Goal: Task Accomplishment & Management: Manage account settings

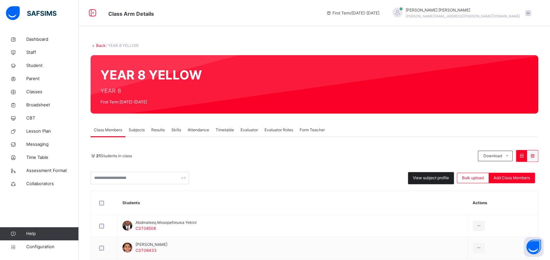
click at [429, 179] on span "View subject profile" at bounding box center [431, 178] width 36 height 6
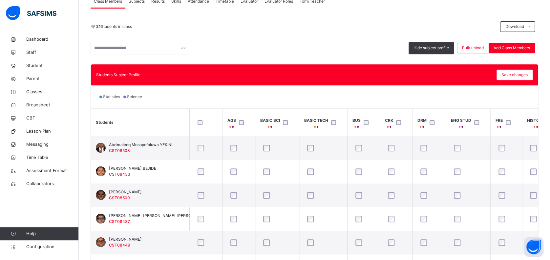
scroll to position [131, 0]
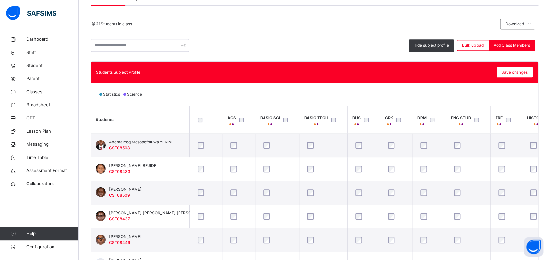
click at [475, 109] on th "ENG STUD" at bounding box center [468, 119] width 45 height 27
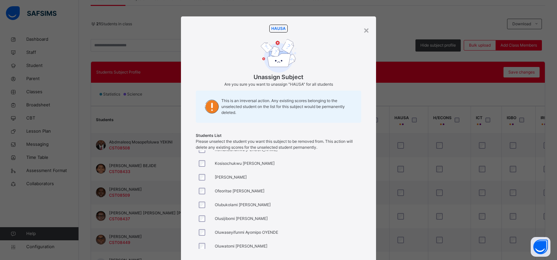
scroll to position [191, 0]
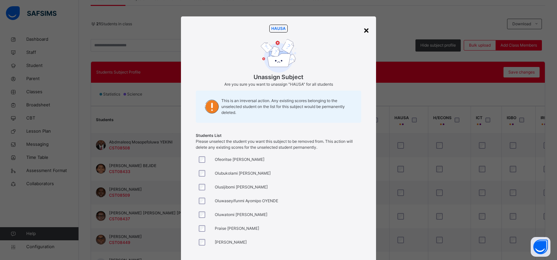
click at [363, 29] on div "×" at bounding box center [366, 30] width 6 height 14
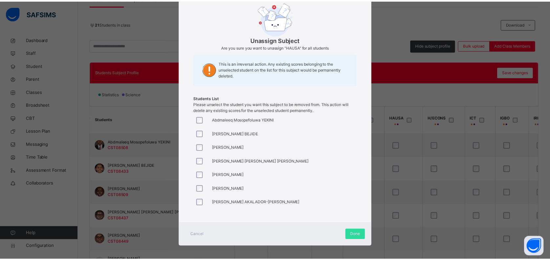
scroll to position [40, 0]
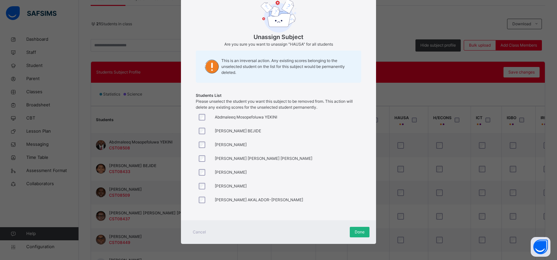
click at [360, 231] on span "Done" at bounding box center [360, 232] width 10 height 6
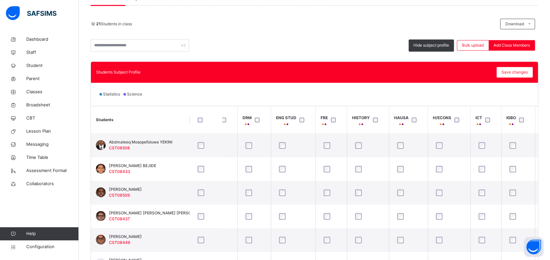
click at [442, 110] on th "H/ECONS" at bounding box center [449, 119] width 43 height 27
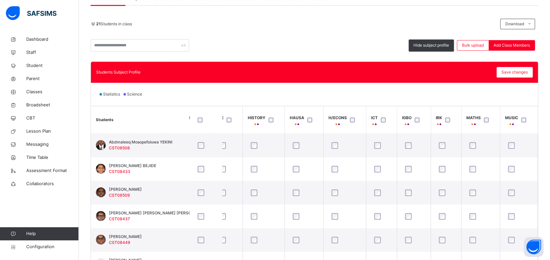
scroll to position [0, 280]
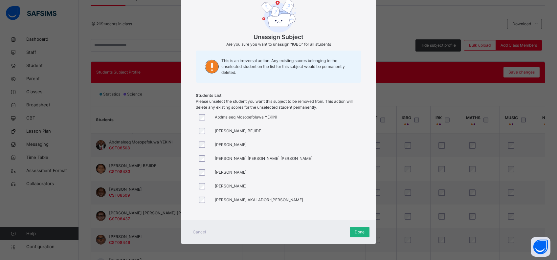
click at [357, 232] on span "Done" at bounding box center [360, 232] width 10 height 6
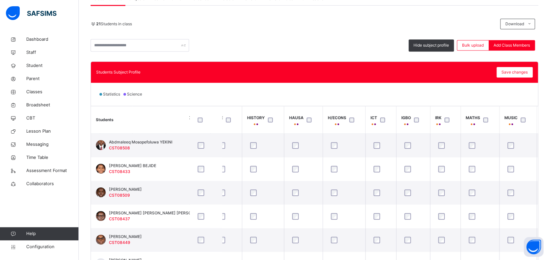
click at [444, 110] on th "IRK" at bounding box center [445, 119] width 31 height 27
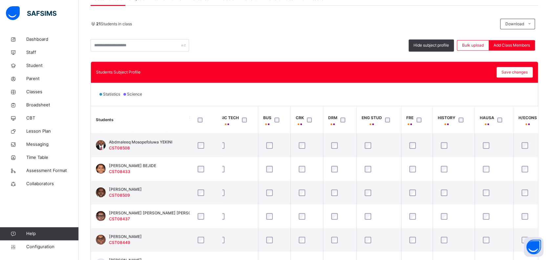
scroll to position [0, 72]
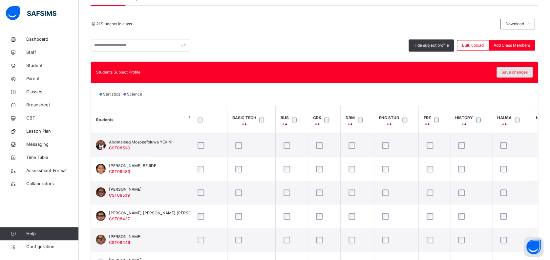
click at [528, 69] on span "Save changes" at bounding box center [515, 72] width 26 height 6
click at [408, 110] on th "ENG STUD" at bounding box center [396, 119] width 45 height 27
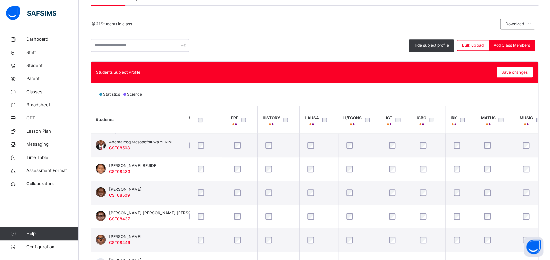
scroll to position [0, 282]
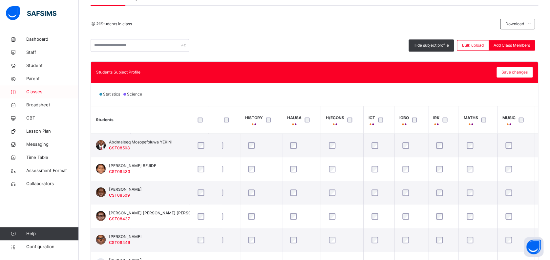
click at [38, 90] on span "Classes" at bounding box center [52, 92] width 53 height 7
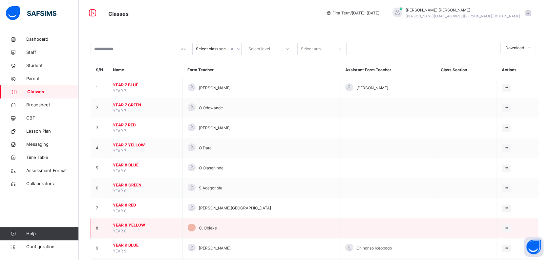
click at [130, 224] on span "YEAR 8 YELLOW" at bounding box center [145, 225] width 65 height 6
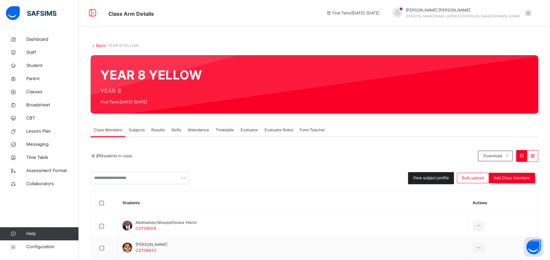
click at [439, 179] on span "View subject profile" at bounding box center [431, 178] width 36 height 6
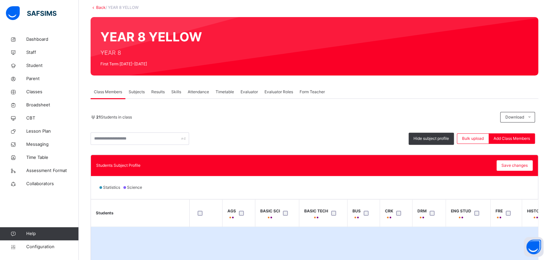
scroll to position [87, 0]
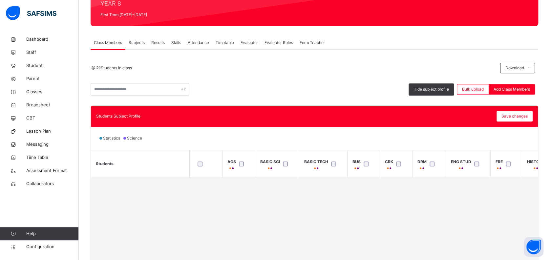
click at [372, 153] on th "BUS" at bounding box center [363, 163] width 32 height 27
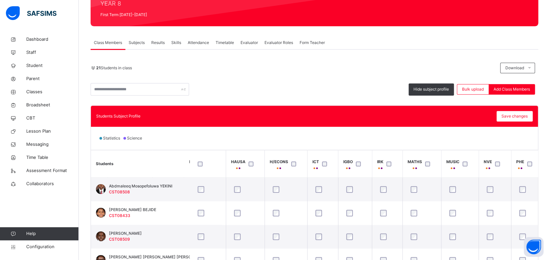
scroll to position [0, 335]
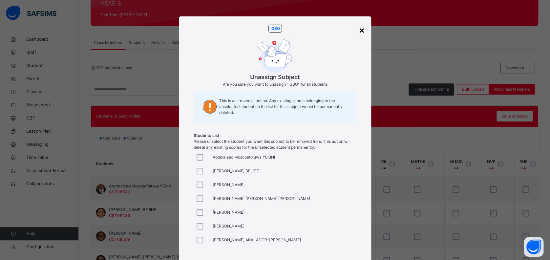
click at [362, 29] on div "×" at bounding box center [361, 30] width 6 height 14
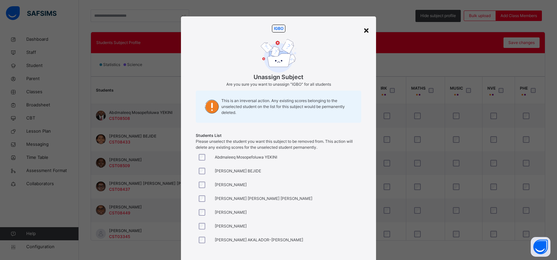
click at [366, 33] on div "×" at bounding box center [366, 30] width 6 height 14
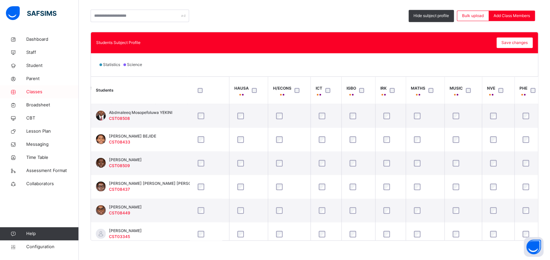
click at [39, 92] on span "Classes" at bounding box center [52, 92] width 53 height 7
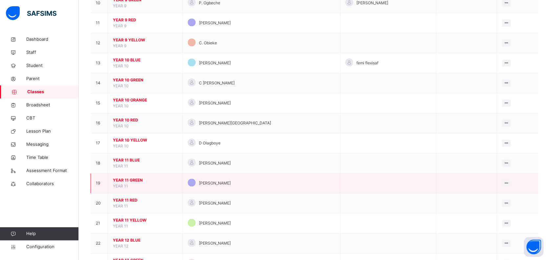
scroll to position [219, 0]
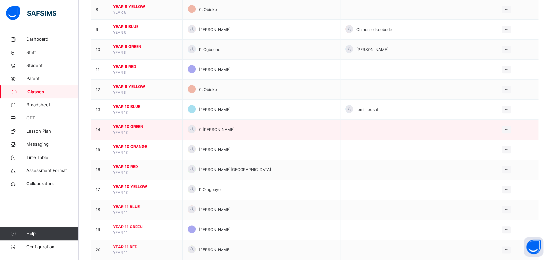
click at [136, 126] on span "YEAR 10 GREEN" at bounding box center [145, 127] width 65 height 6
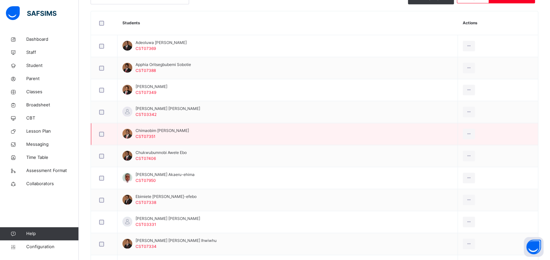
scroll to position [219, 0]
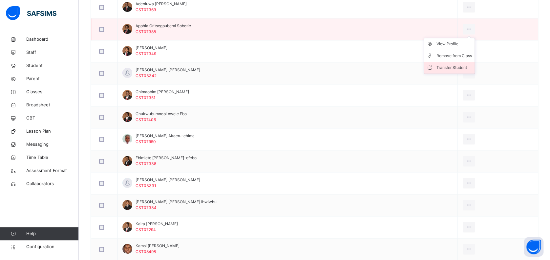
click at [463, 65] on div "Transfer Student" at bounding box center [454, 67] width 35 height 7
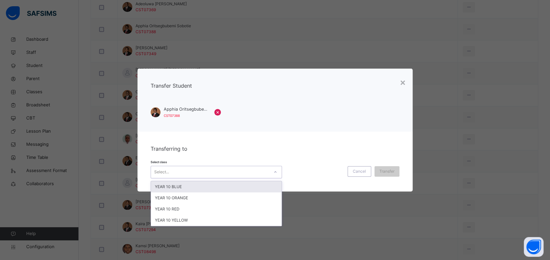
click at [194, 175] on div "Select..." at bounding box center [210, 172] width 118 height 10
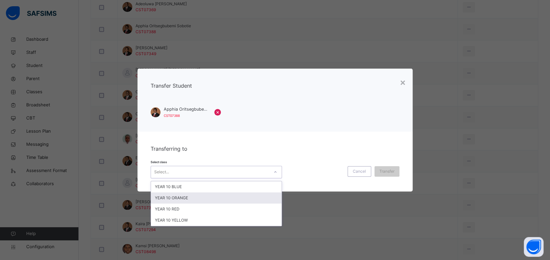
click at [194, 198] on div "YEAR 10 ORANGE" at bounding box center [216, 197] width 131 height 11
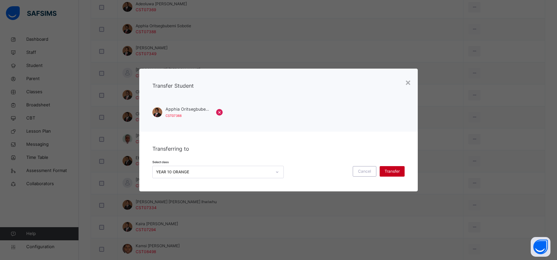
click at [392, 172] on span "Transfer" at bounding box center [391, 171] width 15 height 6
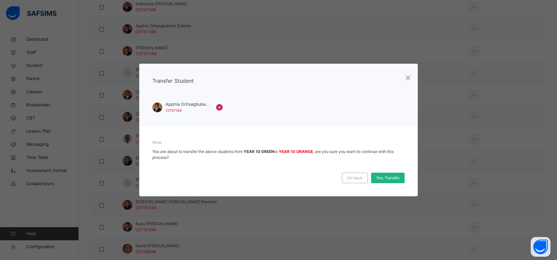
click at [388, 180] on span "Yes, Transfer" at bounding box center [388, 178] width 24 height 6
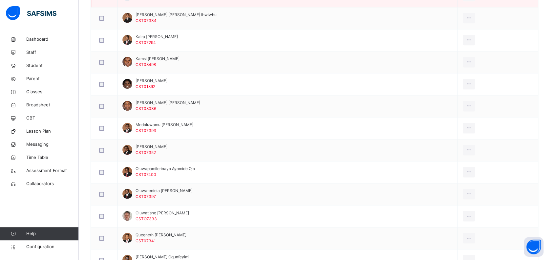
scroll to position [408, 0]
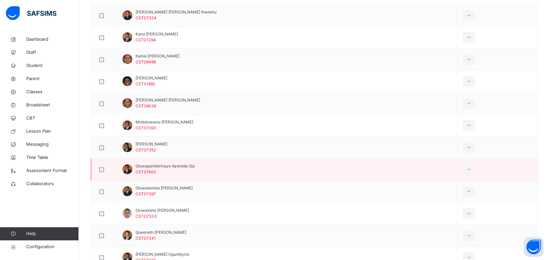
click at [253, 167] on td "Oluwapamilerinayo Ayomide Ojo CST07400" at bounding box center [288, 170] width 340 height 22
click at [464, 206] on div "Transfer Student" at bounding box center [454, 208] width 35 height 7
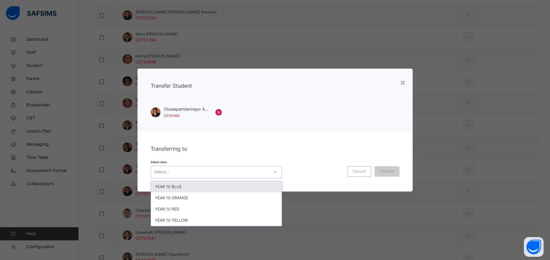
click at [231, 171] on div "Select..." at bounding box center [210, 172] width 118 height 10
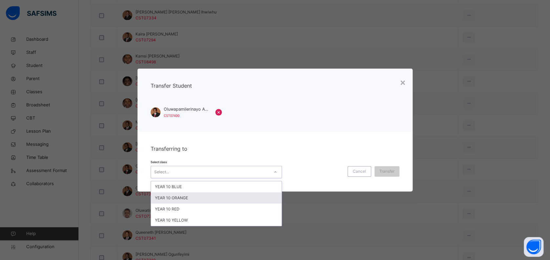
click at [227, 196] on div "YEAR 10 ORANGE" at bounding box center [216, 197] width 131 height 11
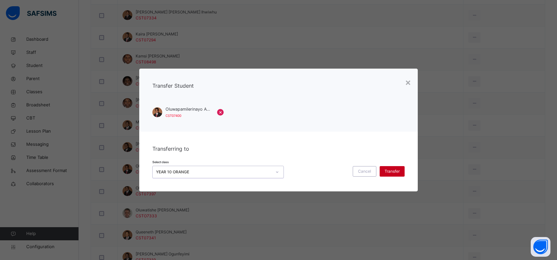
click at [383, 170] on div "Transfer" at bounding box center [391, 171] width 25 height 11
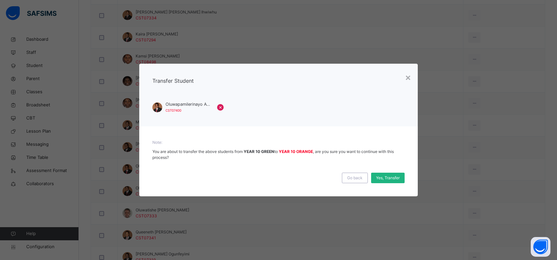
click at [383, 177] on span "Yes, Transfer" at bounding box center [388, 178] width 24 height 6
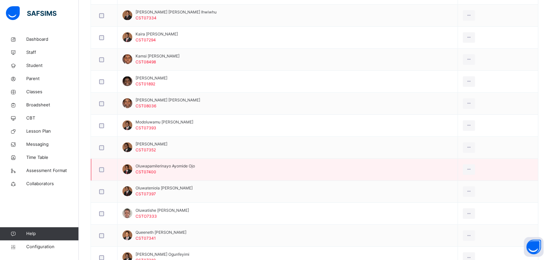
scroll to position [452, 0]
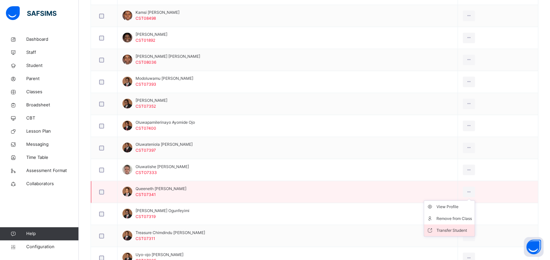
click at [452, 227] on div "Transfer Student" at bounding box center [454, 230] width 35 height 7
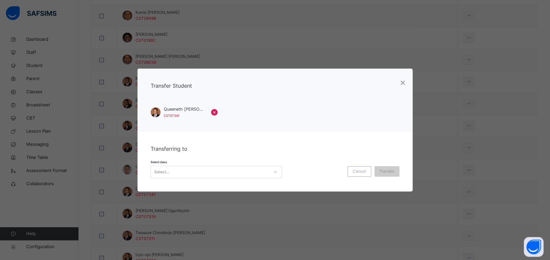
click at [257, 174] on div "Select..." at bounding box center [210, 172] width 118 height 10
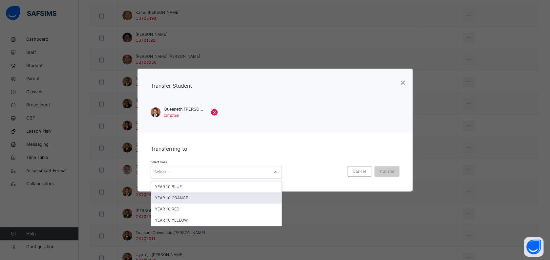
click at [249, 197] on div "YEAR 10 ORANGE" at bounding box center [216, 197] width 131 height 11
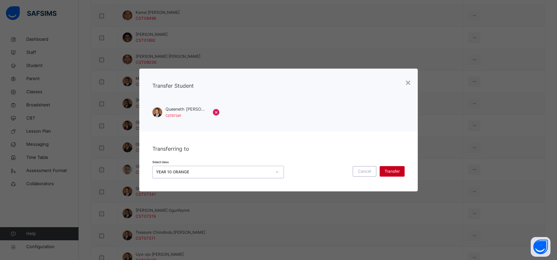
click at [399, 173] on span "Transfer" at bounding box center [391, 171] width 15 height 6
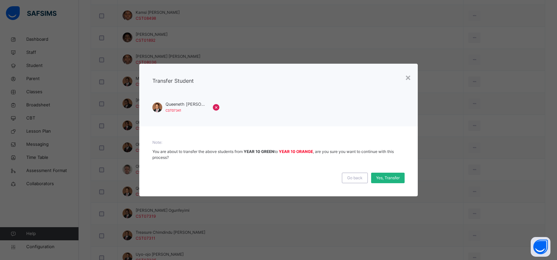
click at [396, 179] on span "Yes, Transfer" at bounding box center [388, 178] width 24 height 6
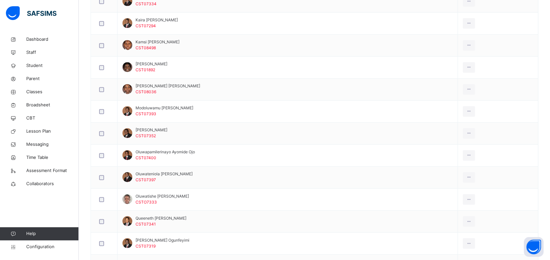
scroll to position [321, 0]
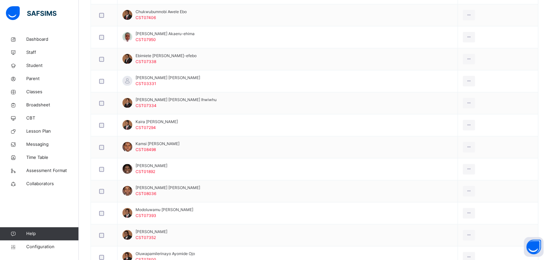
click at [65, 206] on div "Dashboard Staff Student Parent Classes Broadsheet CBT Lesson Plan Messaging Tim…" at bounding box center [39, 143] width 79 height 234
click at [35, 89] on span "Classes" at bounding box center [52, 92] width 53 height 7
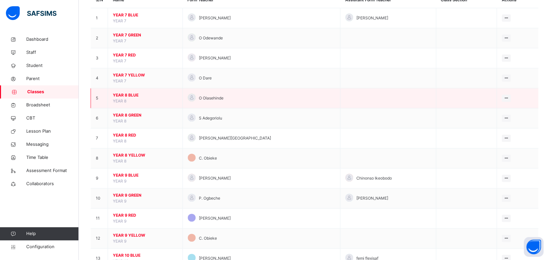
scroll to position [219, 0]
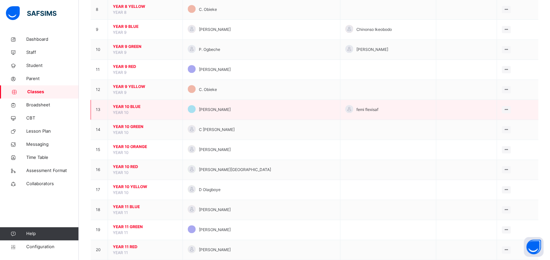
click at [132, 104] on span "YEAR 10 BLUE" at bounding box center [145, 107] width 65 height 6
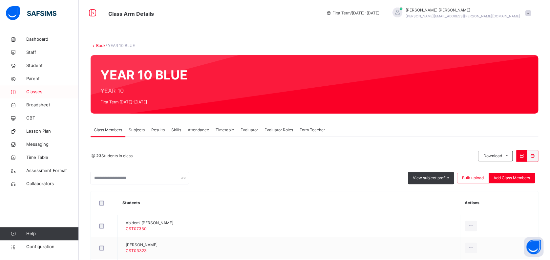
click at [32, 89] on span "Classes" at bounding box center [52, 92] width 53 height 7
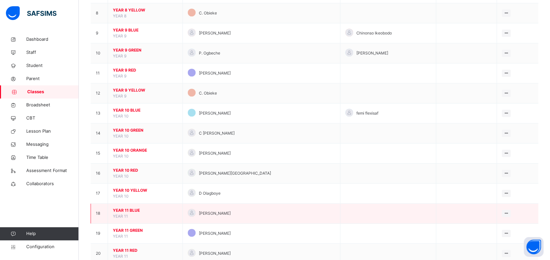
scroll to position [219, 0]
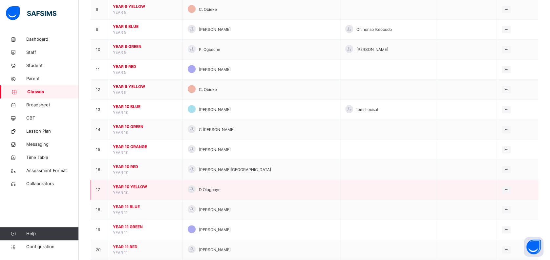
click at [138, 184] on span "YEAR 10 YELLOW" at bounding box center [145, 187] width 65 height 6
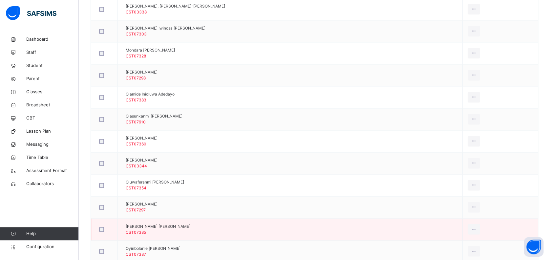
scroll to position [350, 0]
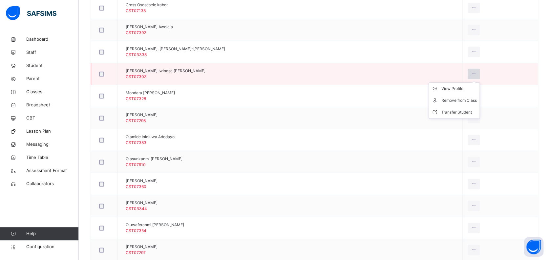
click at [471, 71] on icon at bounding box center [474, 74] width 6 height 6
click at [457, 112] on div "Transfer Student" at bounding box center [459, 112] width 35 height 7
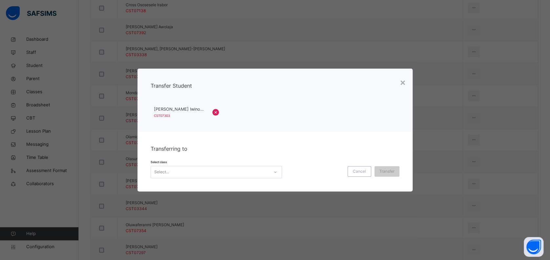
click at [252, 171] on div "Select..." at bounding box center [210, 172] width 118 height 10
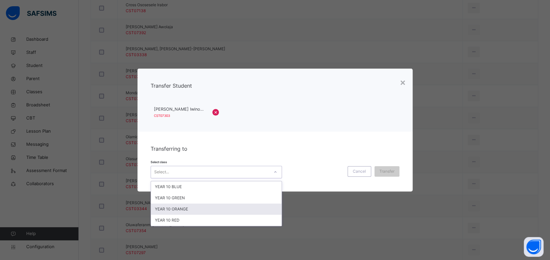
click at [251, 207] on div "YEAR 10 ORANGE" at bounding box center [216, 209] width 131 height 11
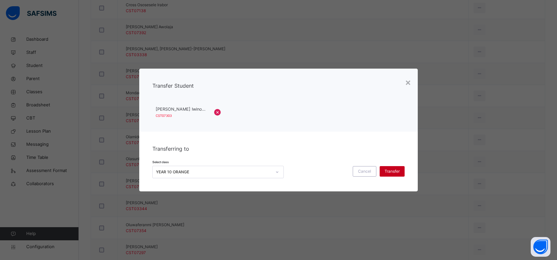
click at [386, 171] on span "Transfer" at bounding box center [391, 171] width 15 height 6
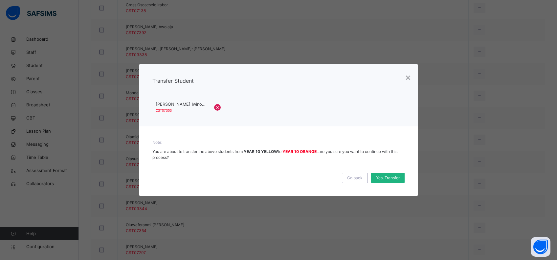
click at [385, 179] on span "Yes, Transfer" at bounding box center [388, 178] width 24 height 6
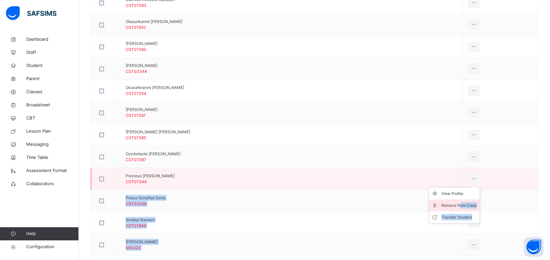
scroll to position [497, 0]
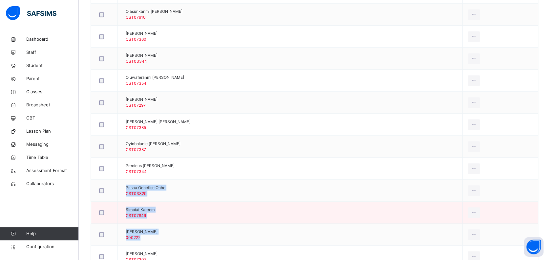
drag, startPoint x: 458, startPoint y: 255, endPoint x: 462, endPoint y: 221, distance: 34.1
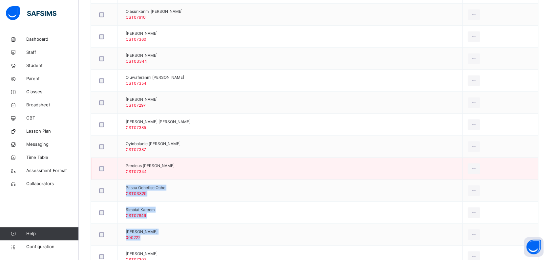
drag, startPoint x: 462, startPoint y: 221, endPoint x: 447, endPoint y: 164, distance: 58.8
click at [447, 164] on td "Precious Aloysius CST07344" at bounding box center [290, 169] width 345 height 22
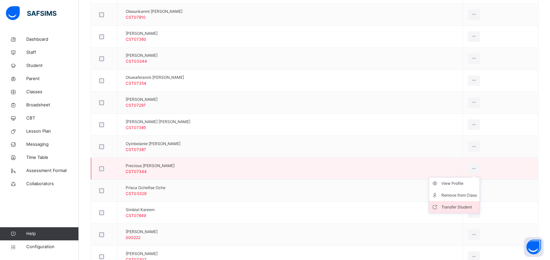
click at [452, 204] on div "Transfer Student" at bounding box center [459, 207] width 35 height 7
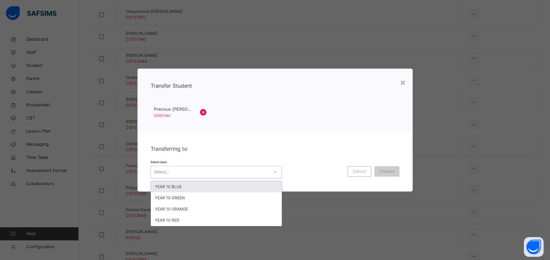
click at [261, 176] on div "Select..." at bounding box center [210, 172] width 118 height 10
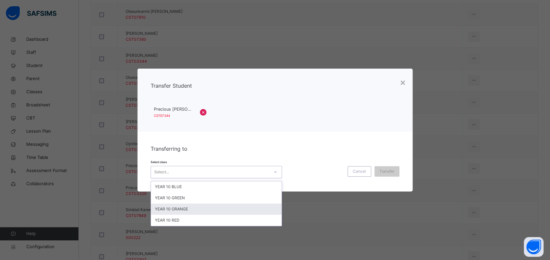
click at [252, 209] on div "YEAR 10 ORANGE" at bounding box center [216, 209] width 131 height 11
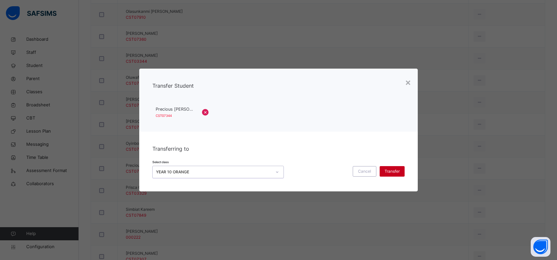
click at [396, 170] on span "Transfer" at bounding box center [391, 171] width 15 height 6
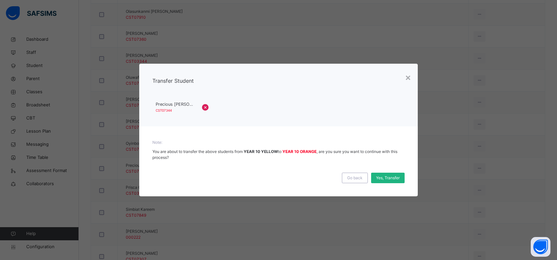
click at [393, 176] on span "Yes, Transfer" at bounding box center [388, 178] width 24 height 6
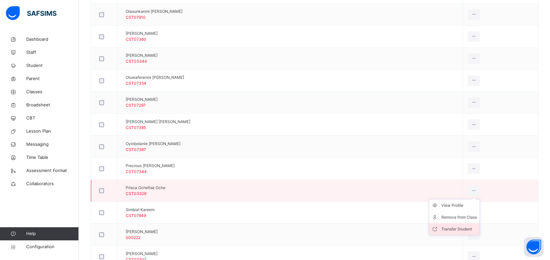
click at [455, 227] on div "Transfer Student" at bounding box center [459, 229] width 35 height 7
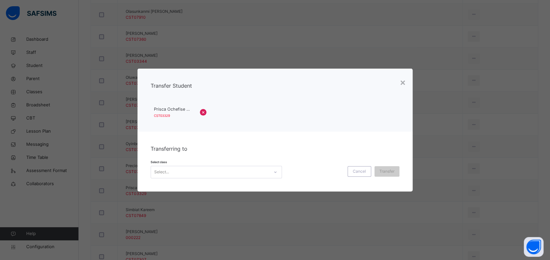
click at [252, 173] on div "Select..." at bounding box center [210, 172] width 118 height 10
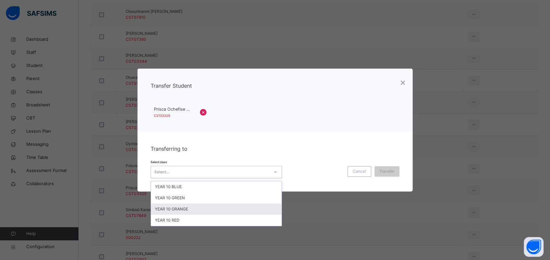
click at [243, 212] on div "YEAR 10 ORANGE" at bounding box center [216, 209] width 131 height 11
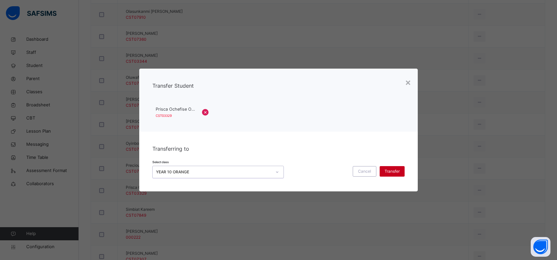
click at [381, 171] on div "Transfer" at bounding box center [391, 171] width 25 height 11
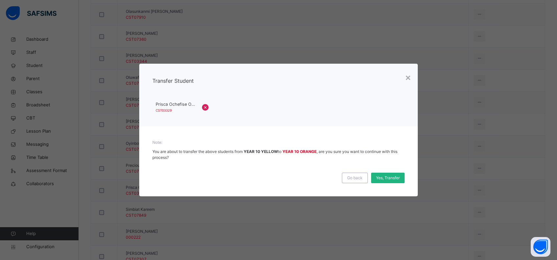
click at [382, 174] on div "Yes, Transfer" at bounding box center [387, 178] width 33 height 11
click at [382, 176] on div "Yes, Transfer" at bounding box center [382, 178] width 33 height 11
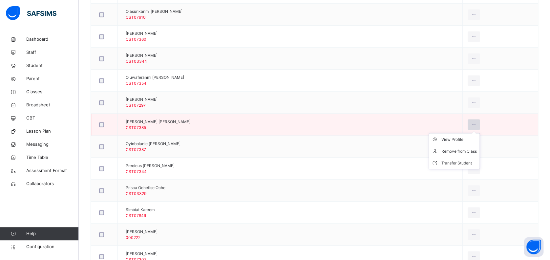
click at [471, 123] on icon at bounding box center [474, 124] width 6 height 6
click at [454, 163] on div "Transfer Student" at bounding box center [459, 163] width 35 height 7
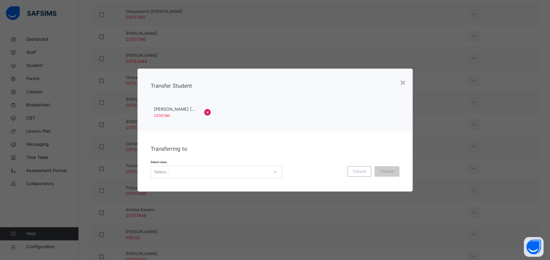
click at [262, 173] on div "Select..." at bounding box center [210, 172] width 118 height 10
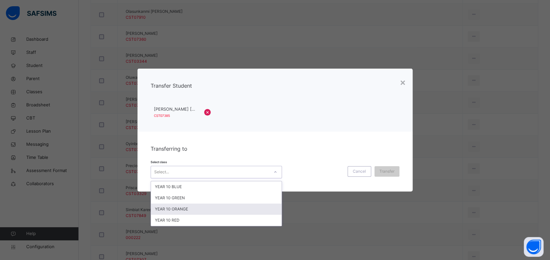
click at [251, 206] on div "YEAR 10 ORANGE" at bounding box center [216, 209] width 131 height 11
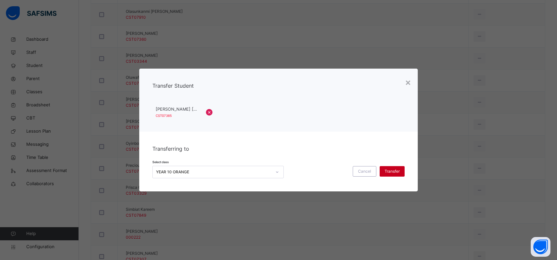
click at [392, 170] on span "Transfer" at bounding box center [391, 171] width 15 height 6
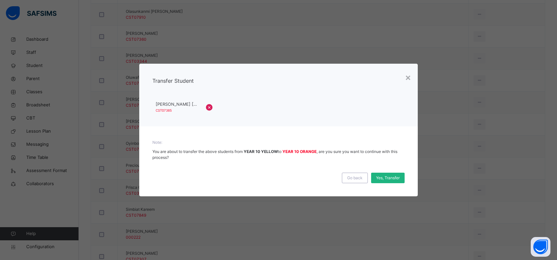
click at [387, 176] on span "Yes, Transfer" at bounding box center [388, 178] width 24 height 6
click at [387, 176] on span "Yes, Transfer" at bounding box center [383, 178] width 24 height 6
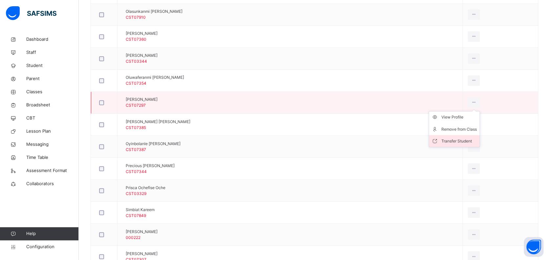
click at [454, 138] on div "Transfer Student" at bounding box center [459, 141] width 35 height 7
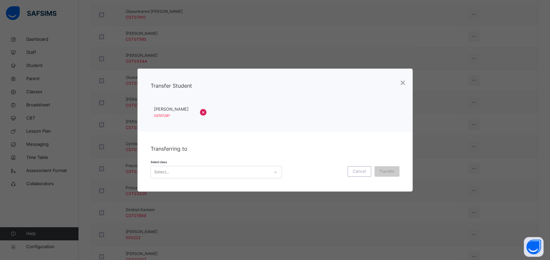
click at [251, 173] on div "Select..." at bounding box center [210, 172] width 118 height 10
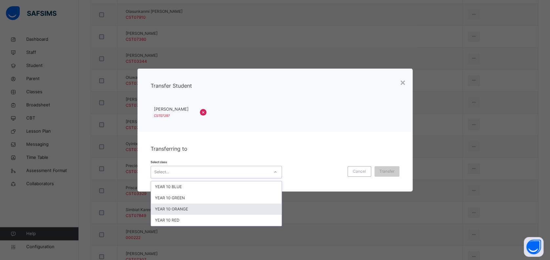
click at [240, 208] on div "YEAR 10 ORANGE" at bounding box center [216, 209] width 131 height 11
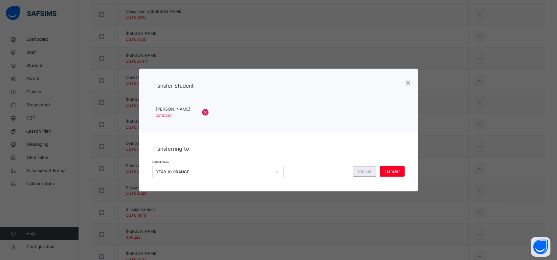
click at [372, 169] on div "Cancel" at bounding box center [365, 171] width 24 height 11
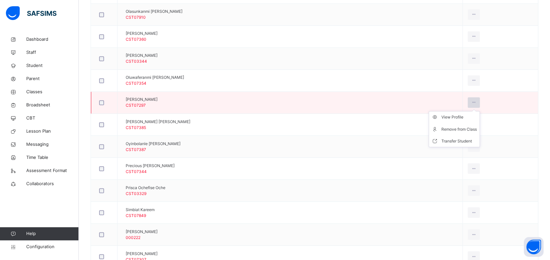
click at [472, 100] on icon at bounding box center [474, 102] width 6 height 6
click at [444, 140] on div "Transfer Student" at bounding box center [459, 141] width 35 height 7
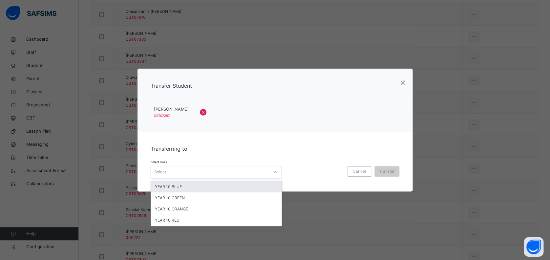
click at [252, 173] on div "Select..." at bounding box center [210, 172] width 118 height 10
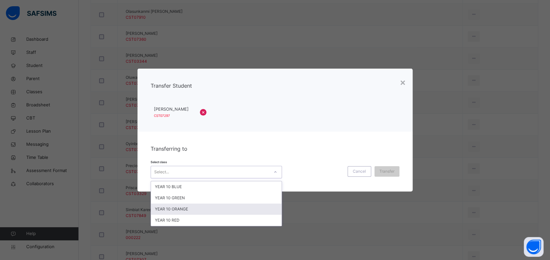
click at [190, 210] on div "YEAR 10 ORANGE" at bounding box center [216, 209] width 131 height 11
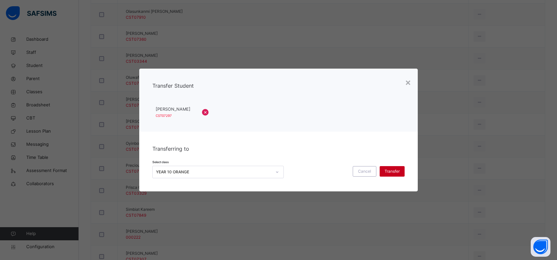
click at [398, 172] on span "Transfer" at bounding box center [391, 171] width 15 height 6
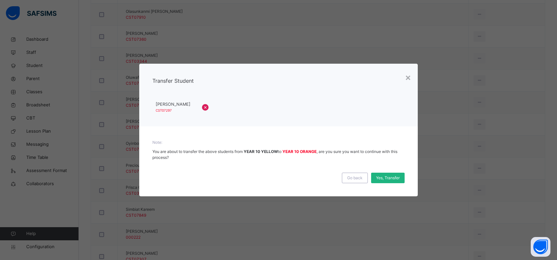
click at [392, 175] on span "Yes, Transfer" at bounding box center [388, 178] width 24 height 6
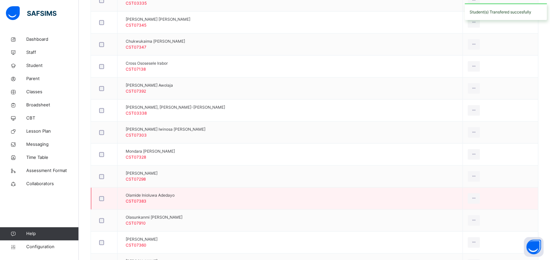
scroll to position [278, 0]
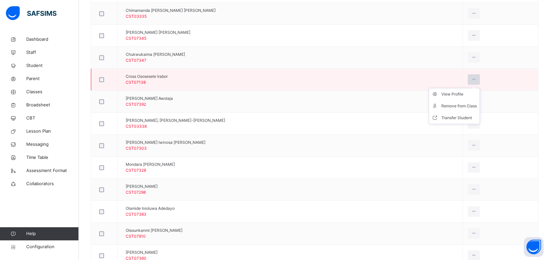
click at [471, 79] on icon at bounding box center [474, 79] width 6 height 6
click at [455, 118] on div "Transfer Student" at bounding box center [459, 118] width 35 height 7
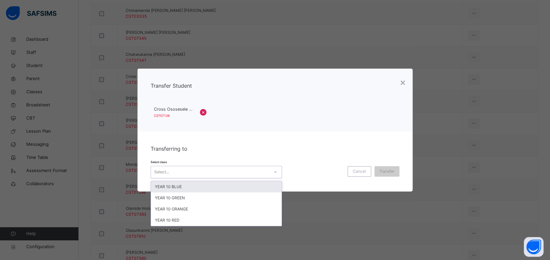
click at [265, 174] on div "Select..." at bounding box center [210, 172] width 118 height 10
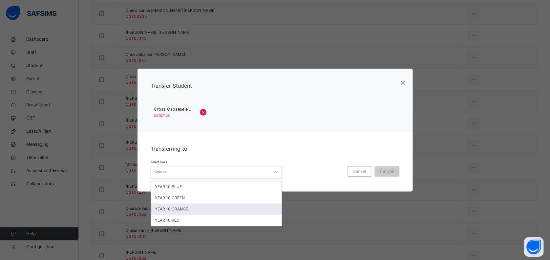
click at [254, 209] on div "YEAR 10 ORANGE" at bounding box center [216, 209] width 131 height 11
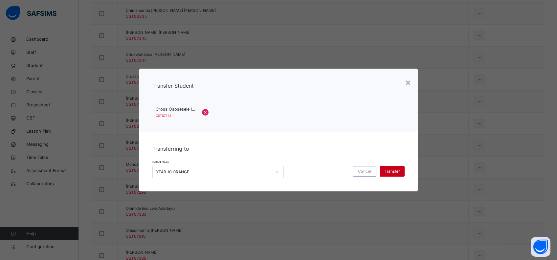
click at [396, 171] on span "Transfer" at bounding box center [391, 171] width 15 height 6
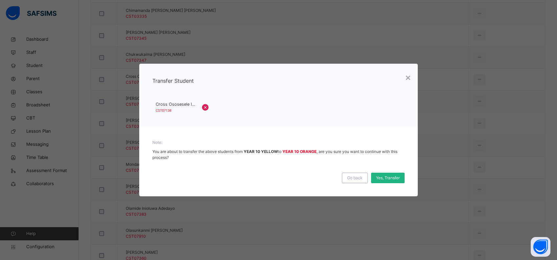
click at [390, 176] on span "Yes, Transfer" at bounding box center [388, 178] width 24 height 6
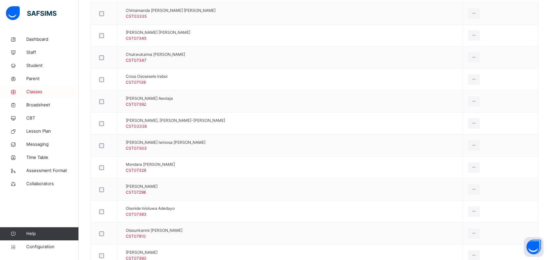
click at [36, 91] on span "Classes" at bounding box center [52, 92] width 53 height 7
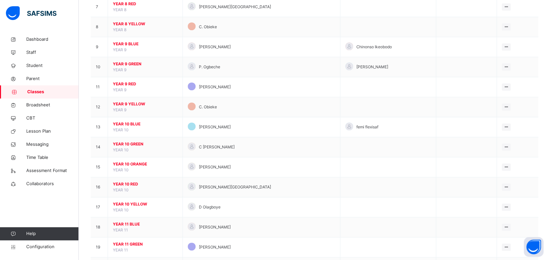
scroll to position [219, 0]
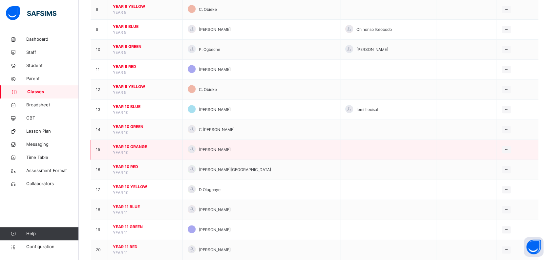
click at [139, 144] on span "YEAR 10 ORANGE" at bounding box center [145, 147] width 65 height 6
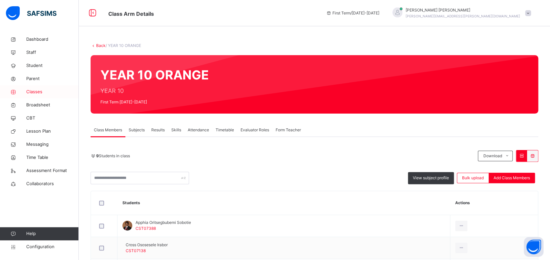
click at [34, 91] on span "Classes" at bounding box center [52, 92] width 53 height 7
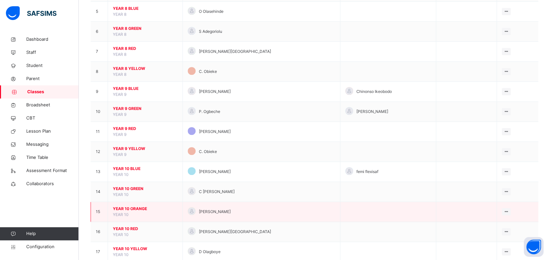
scroll to position [175, 0]
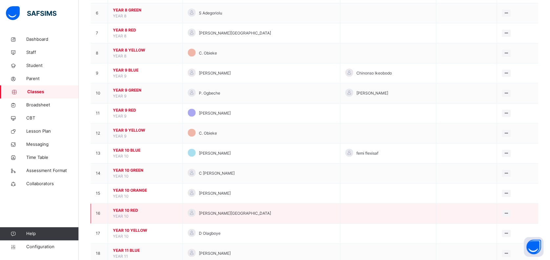
click at [129, 210] on span "YEAR 10 RED" at bounding box center [145, 210] width 65 height 6
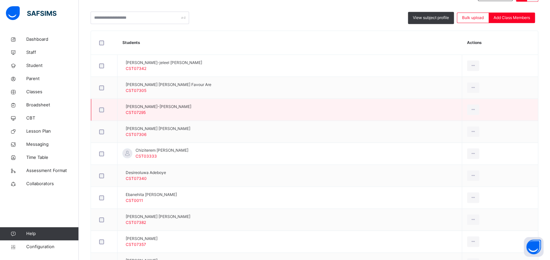
scroll to position [44, 0]
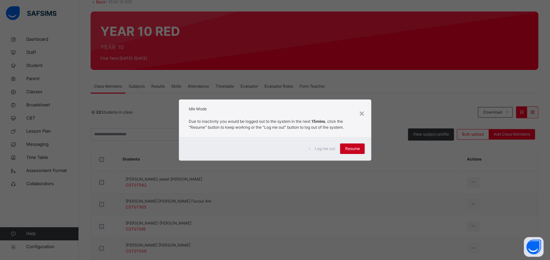
click at [354, 149] on span "Resume" at bounding box center [352, 149] width 15 height 6
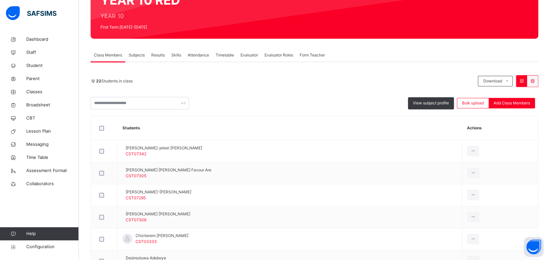
scroll to position [87, 0]
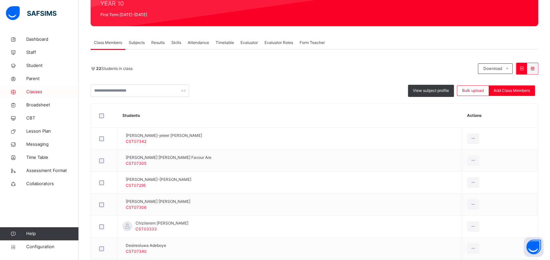
click at [38, 90] on span "Classes" at bounding box center [52, 92] width 53 height 7
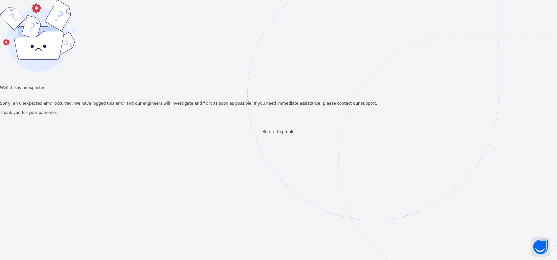
click at [294, 134] on span "Return to profile" at bounding box center [278, 131] width 32 height 5
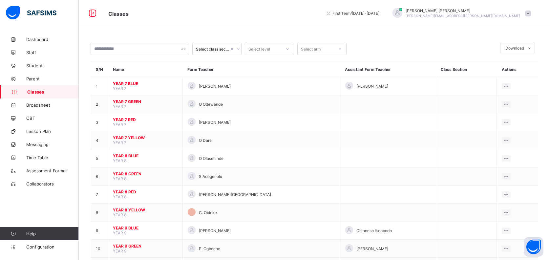
scroll to position [219, 0]
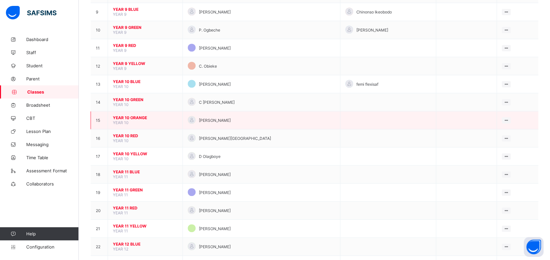
click at [136, 115] on span "YEAR 10 ORANGE" at bounding box center [145, 117] width 65 height 5
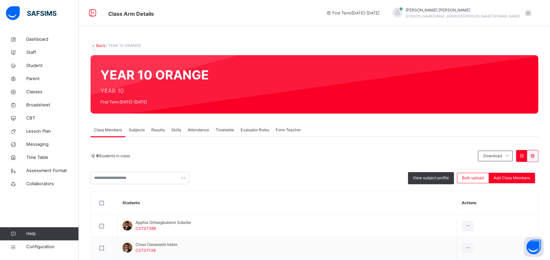
scroll to position [175, 0]
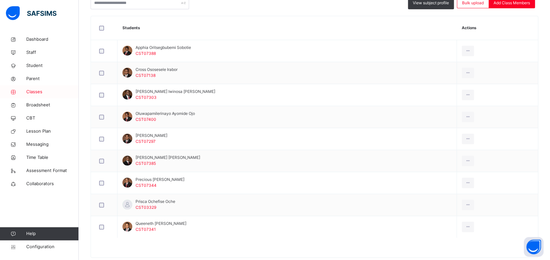
drag, startPoint x: 38, startPoint y: 91, endPoint x: 42, endPoint y: 90, distance: 4.6
click at [38, 91] on span "Classes" at bounding box center [52, 92] width 53 height 7
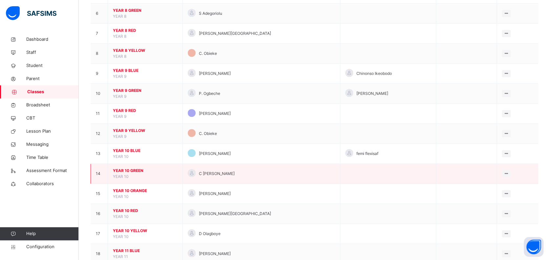
scroll to position [175, 0]
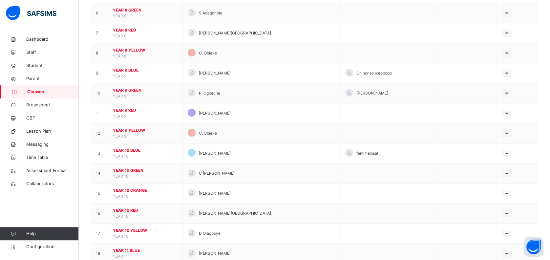
click at [129, 211] on span "YEAR 10 RED" at bounding box center [145, 210] width 65 height 6
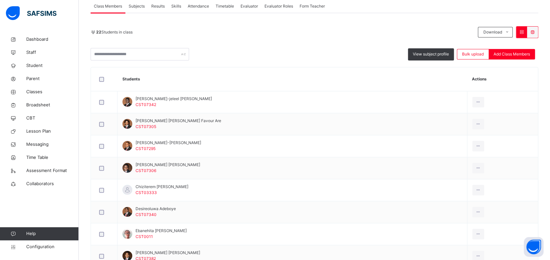
scroll to position [36, 0]
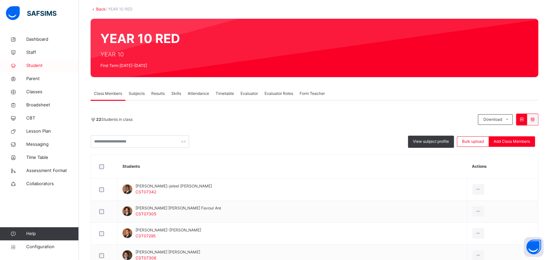
click at [32, 64] on span "Student" at bounding box center [52, 65] width 53 height 7
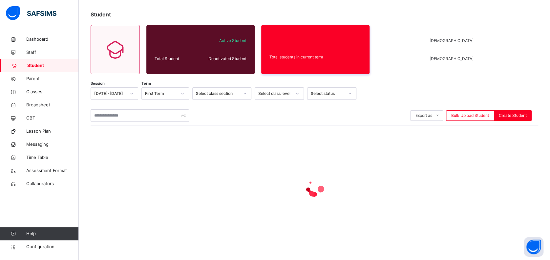
scroll to position [32, 0]
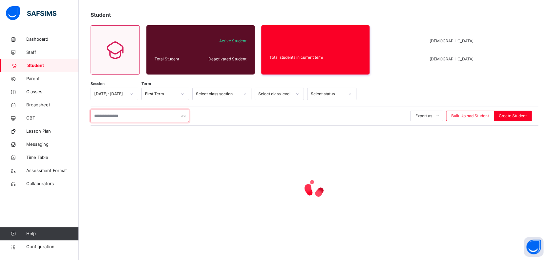
click at [151, 116] on input "text" at bounding box center [140, 116] width 98 height 12
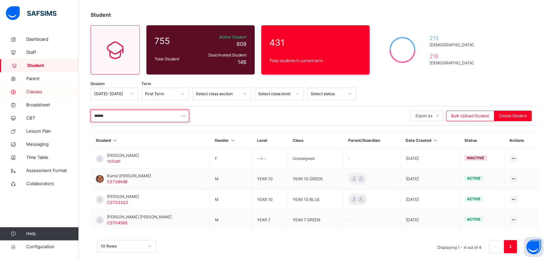
type input "******"
click at [36, 92] on span "Classes" at bounding box center [52, 92] width 53 height 7
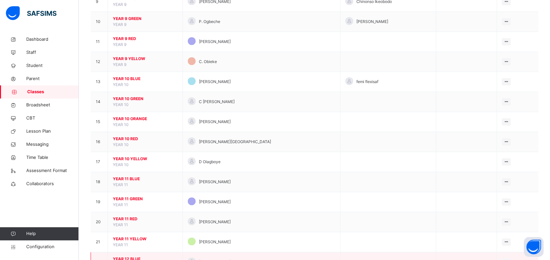
scroll to position [203, 0]
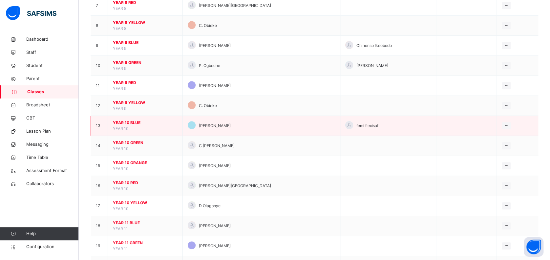
click at [131, 120] on span "YEAR 10 BLUE" at bounding box center [145, 123] width 65 height 6
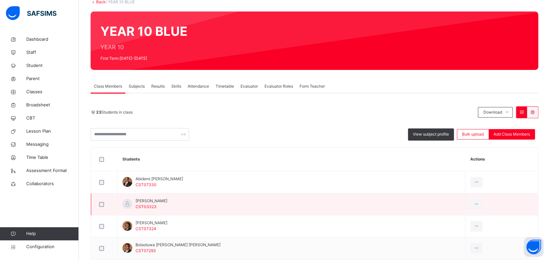
scroll to position [131, 0]
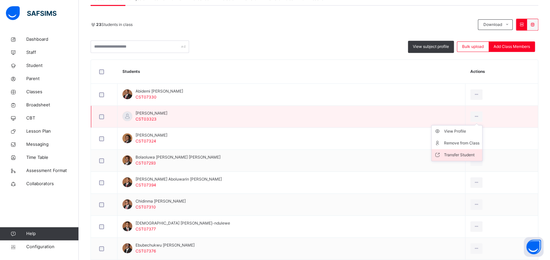
click at [450, 153] on div "Transfer Student" at bounding box center [461, 155] width 35 height 7
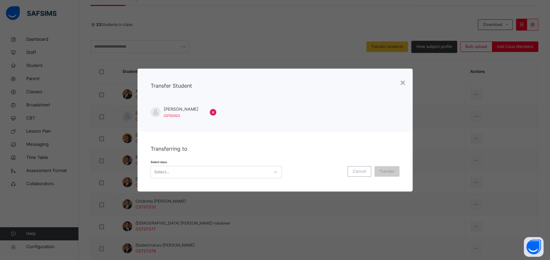
click at [248, 173] on div "Select..." at bounding box center [210, 172] width 118 height 10
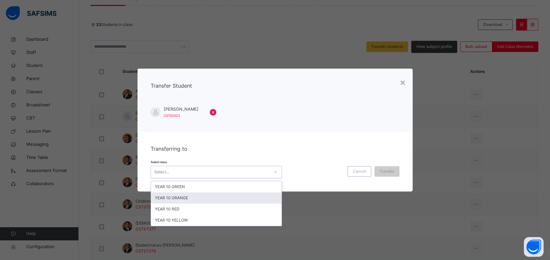
click at [227, 198] on div "YEAR 10 ORANGE" at bounding box center [216, 197] width 131 height 11
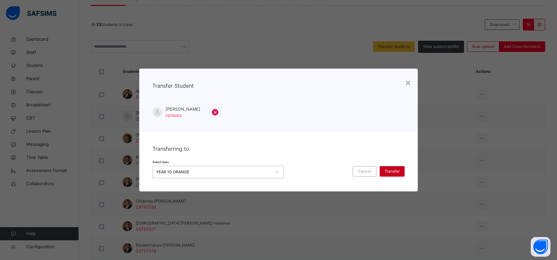
click at [391, 169] on span "Transfer" at bounding box center [391, 171] width 15 height 6
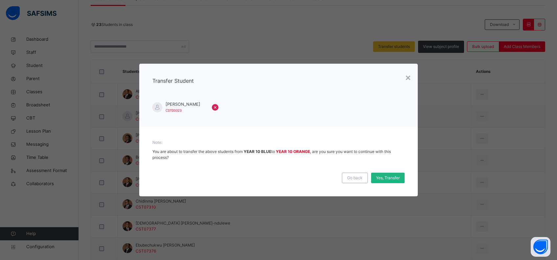
click at [391, 180] on span "Yes, Transfer" at bounding box center [388, 178] width 24 height 6
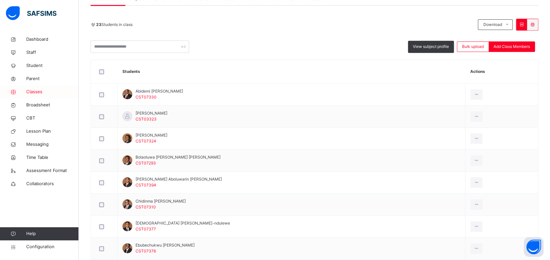
click at [30, 91] on span "Classes" at bounding box center [52, 92] width 53 height 7
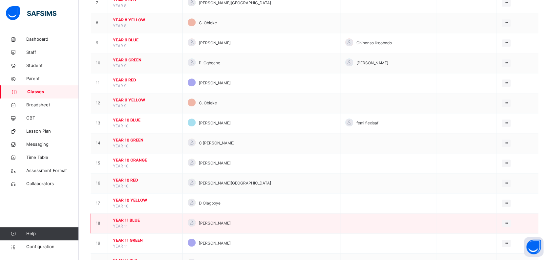
scroll to position [263, 0]
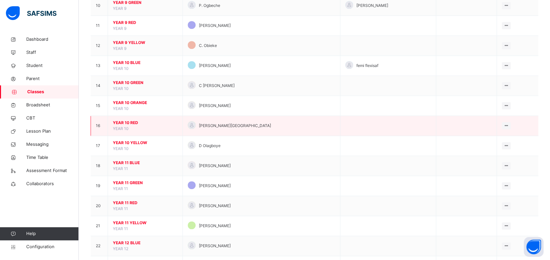
click at [130, 120] on span "YEAR 10 RED" at bounding box center [145, 123] width 65 height 6
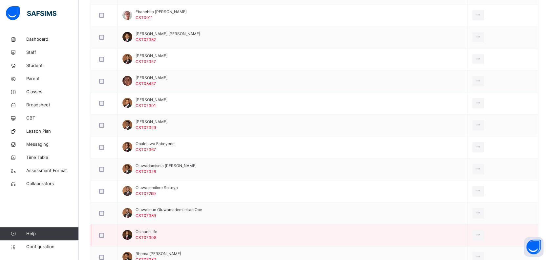
scroll to position [299, 0]
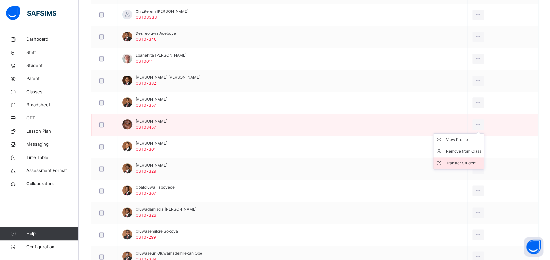
click at [462, 162] on div "Transfer Student" at bounding box center [463, 163] width 35 height 7
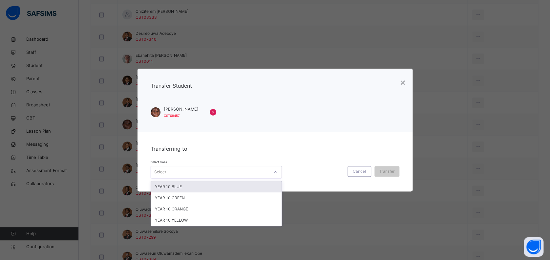
click at [239, 172] on div "Select..." at bounding box center [210, 172] width 118 height 10
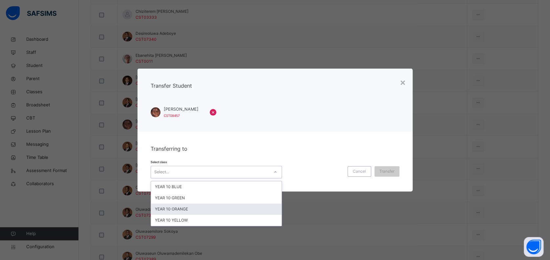
click at [228, 207] on div "YEAR 10 ORANGE" at bounding box center [216, 209] width 131 height 11
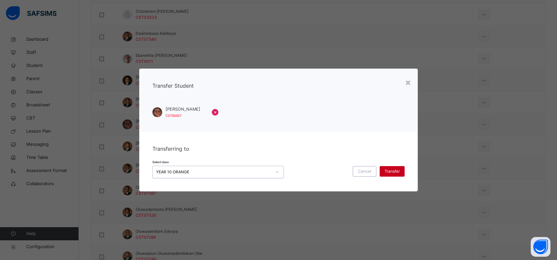
click at [395, 168] on div "Transfer" at bounding box center [391, 171] width 25 height 11
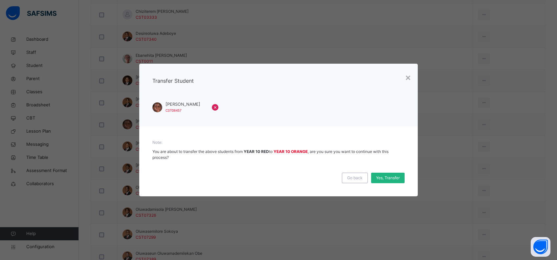
click at [394, 173] on div "Yes, Transfer" at bounding box center [387, 178] width 33 height 11
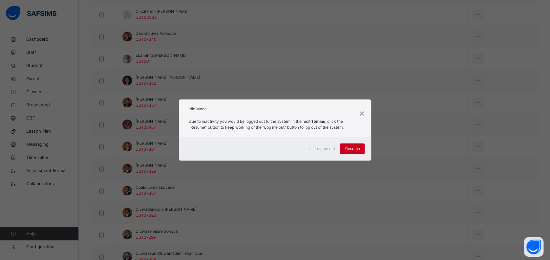
click at [355, 148] on span "Resume" at bounding box center [352, 149] width 15 height 6
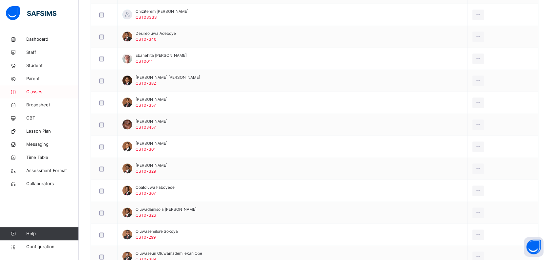
click at [35, 92] on span "Classes" at bounding box center [52, 92] width 53 height 7
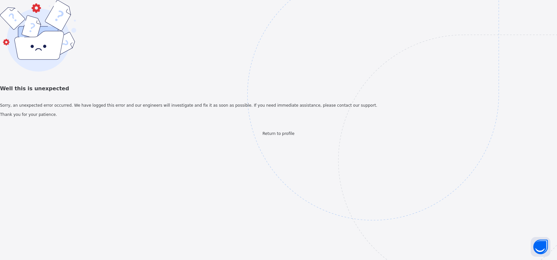
click at [283, 136] on span "Return to profile" at bounding box center [278, 133] width 32 height 5
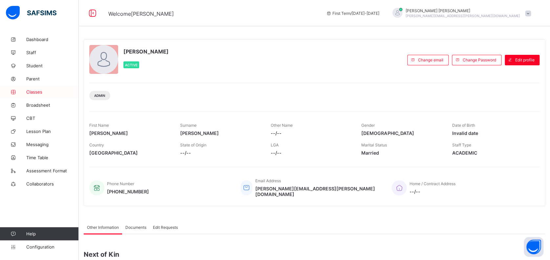
click at [34, 92] on span "Classes" at bounding box center [52, 91] width 53 height 5
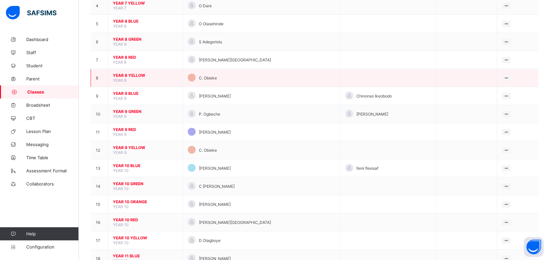
scroll to position [175, 0]
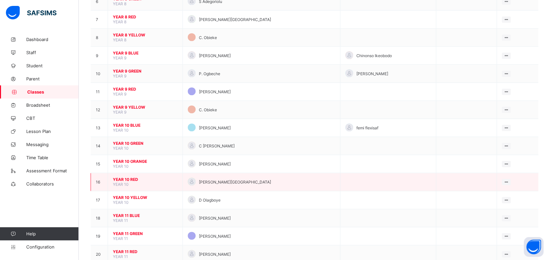
click at [129, 177] on span "YEAR 10 RED" at bounding box center [145, 179] width 65 height 5
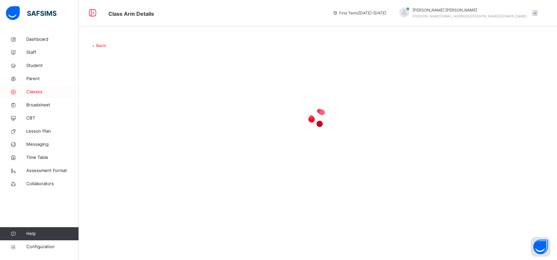
click at [39, 91] on span "Classes" at bounding box center [52, 92] width 53 height 7
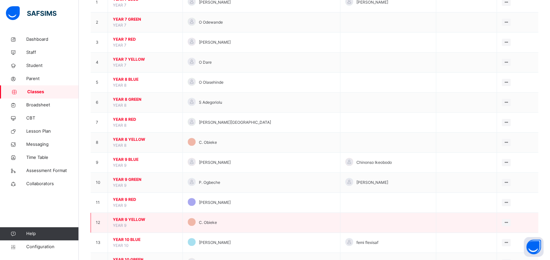
scroll to position [131, 0]
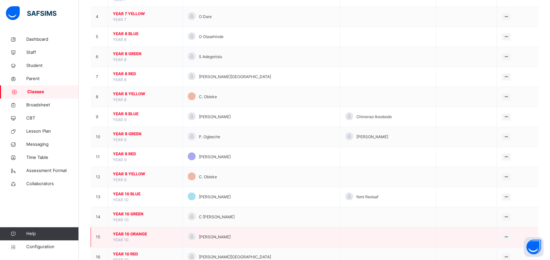
click at [141, 235] on span "YEAR 10 ORANGE" at bounding box center [145, 234] width 65 height 6
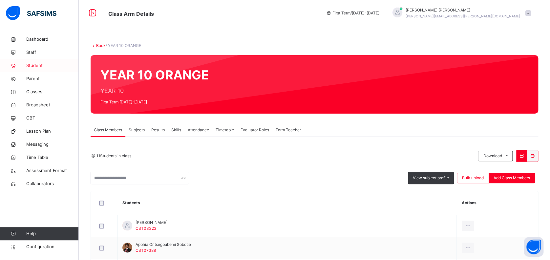
click at [35, 66] on span "Student" at bounding box center [52, 65] width 53 height 7
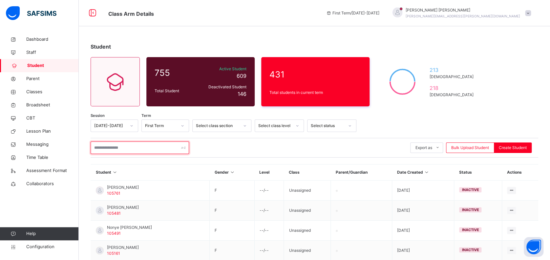
click at [124, 150] on input "text" at bounding box center [140, 147] width 98 height 12
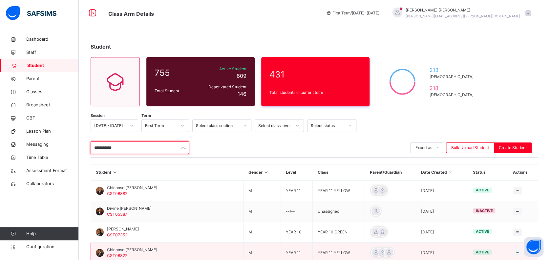
type input "**********"
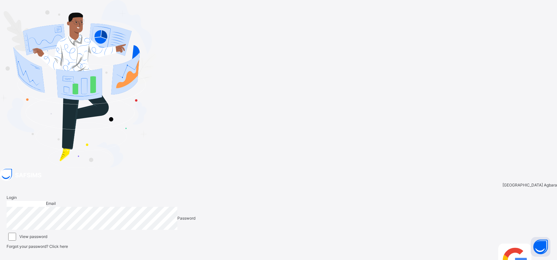
type input "**********"
click at [534, 244] on span "Login" at bounding box center [539, 246] width 10 height 5
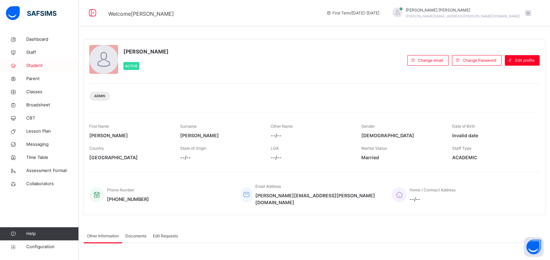
click at [33, 66] on span "Student" at bounding box center [52, 65] width 53 height 7
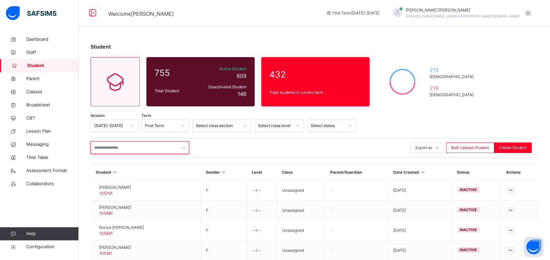
click at [161, 148] on input "text" at bounding box center [140, 147] width 98 height 12
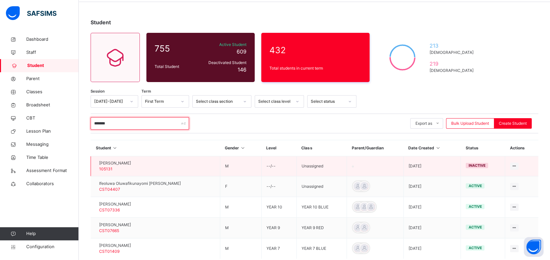
scroll to position [44, 0]
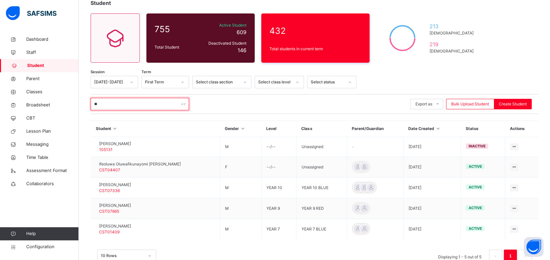
type input "*"
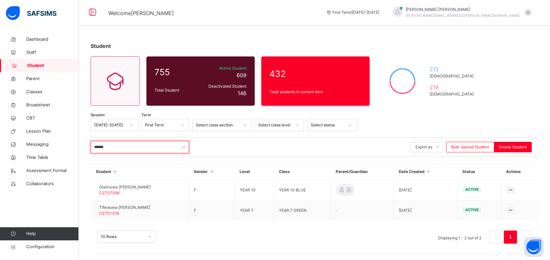
scroll to position [0, 0]
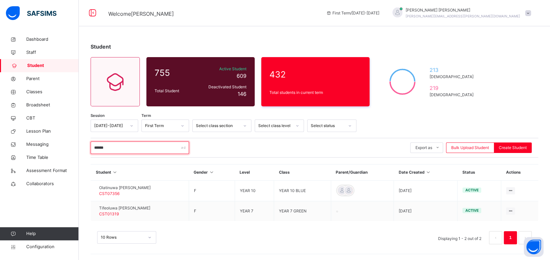
type input "******"
